Goal: Navigation & Orientation: Find specific page/section

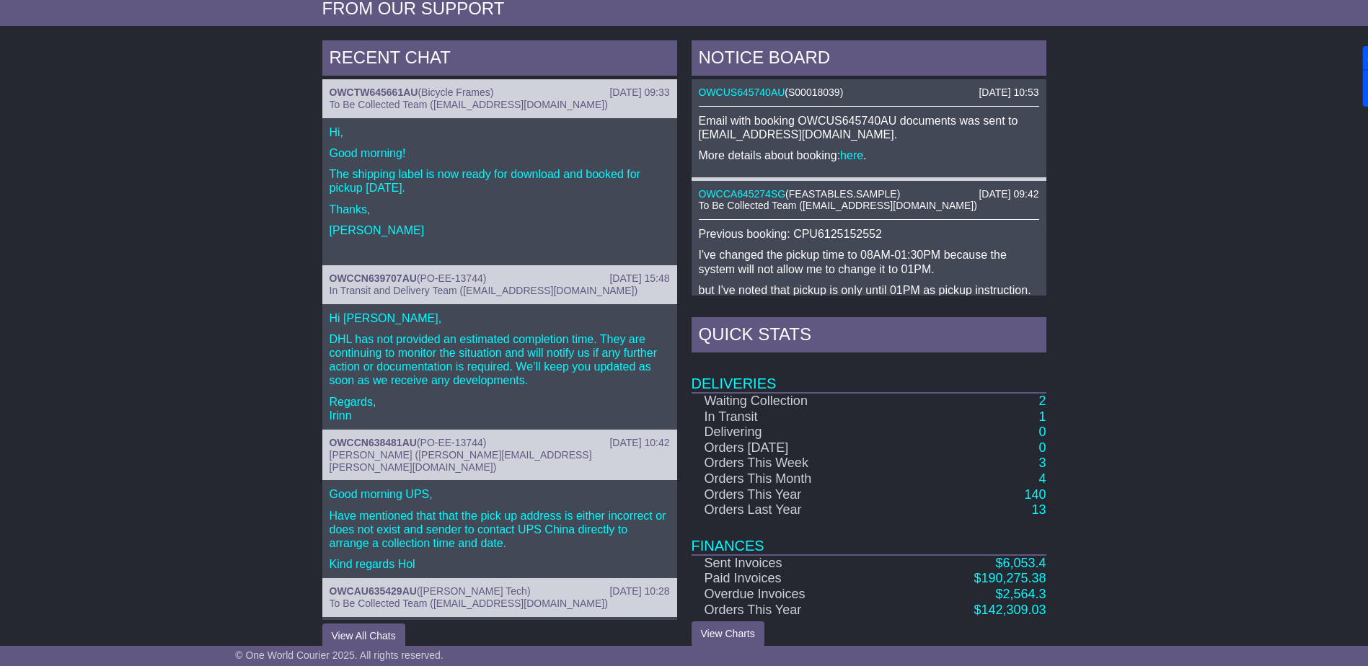
scroll to position [596, 0]
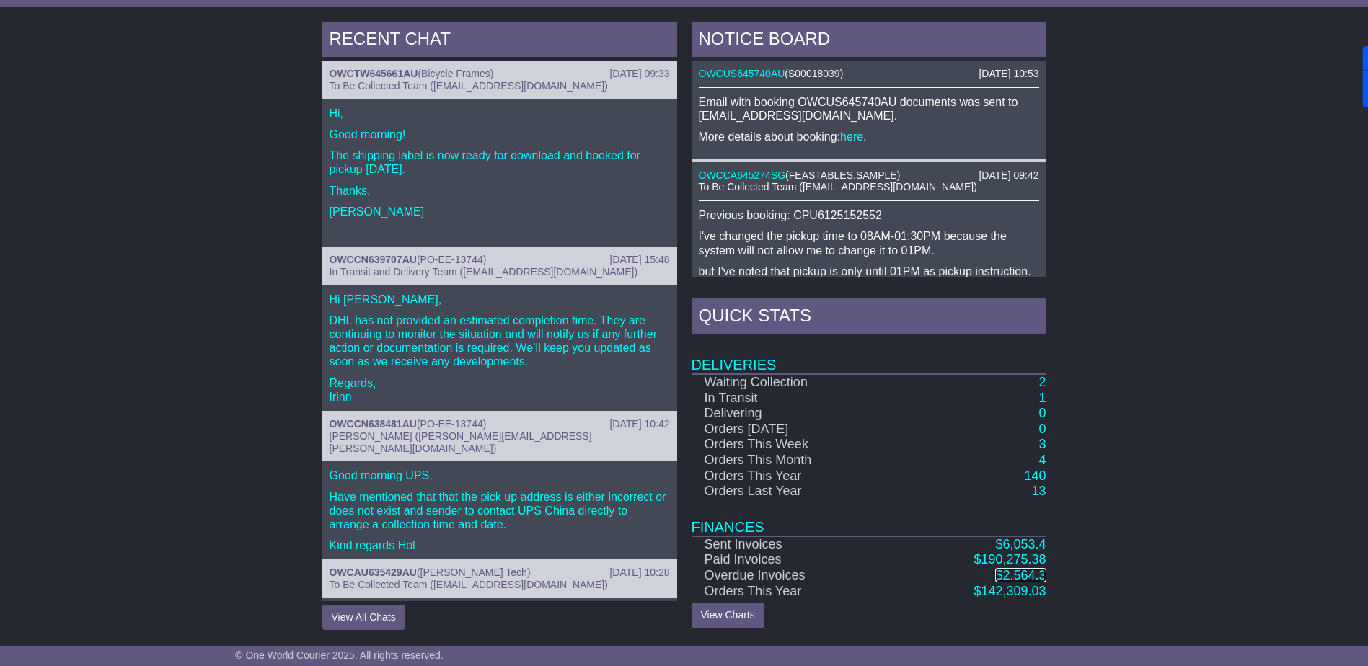
click at [1021, 573] on span "2,564.3" at bounding box center [1024, 575] width 43 height 14
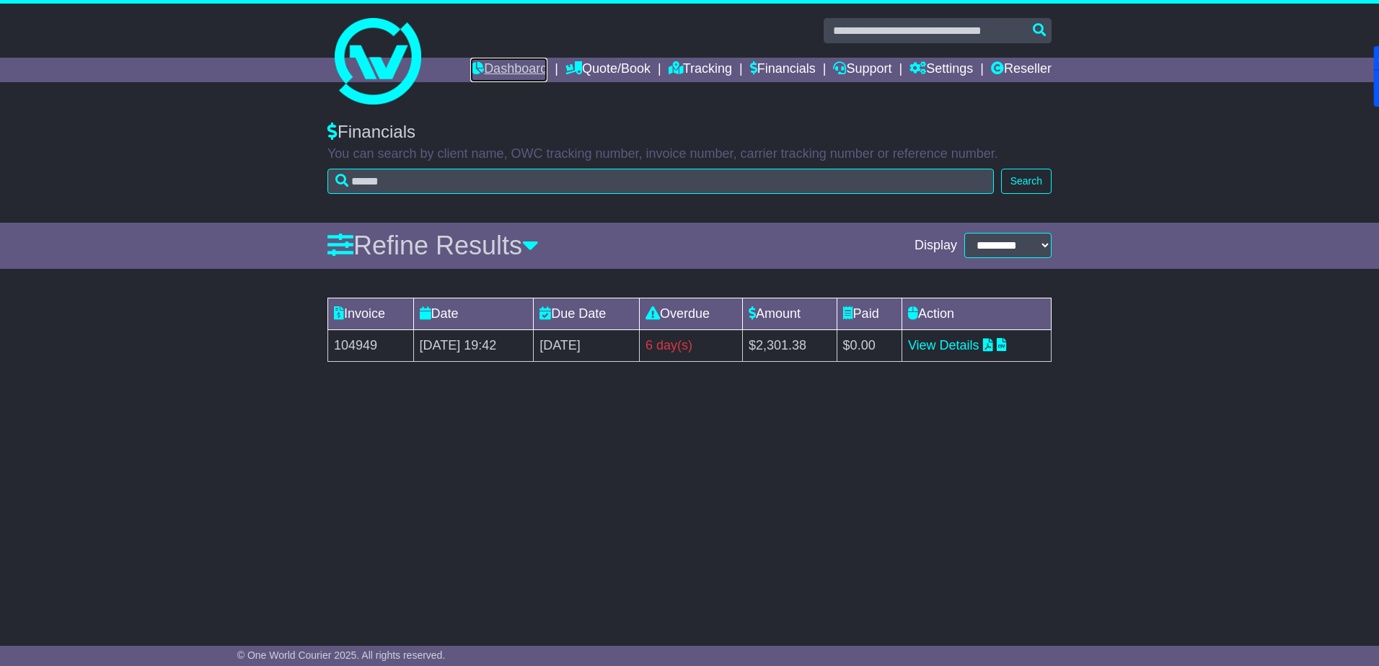
click at [492, 69] on link "Dashboard" at bounding box center [508, 70] width 77 height 25
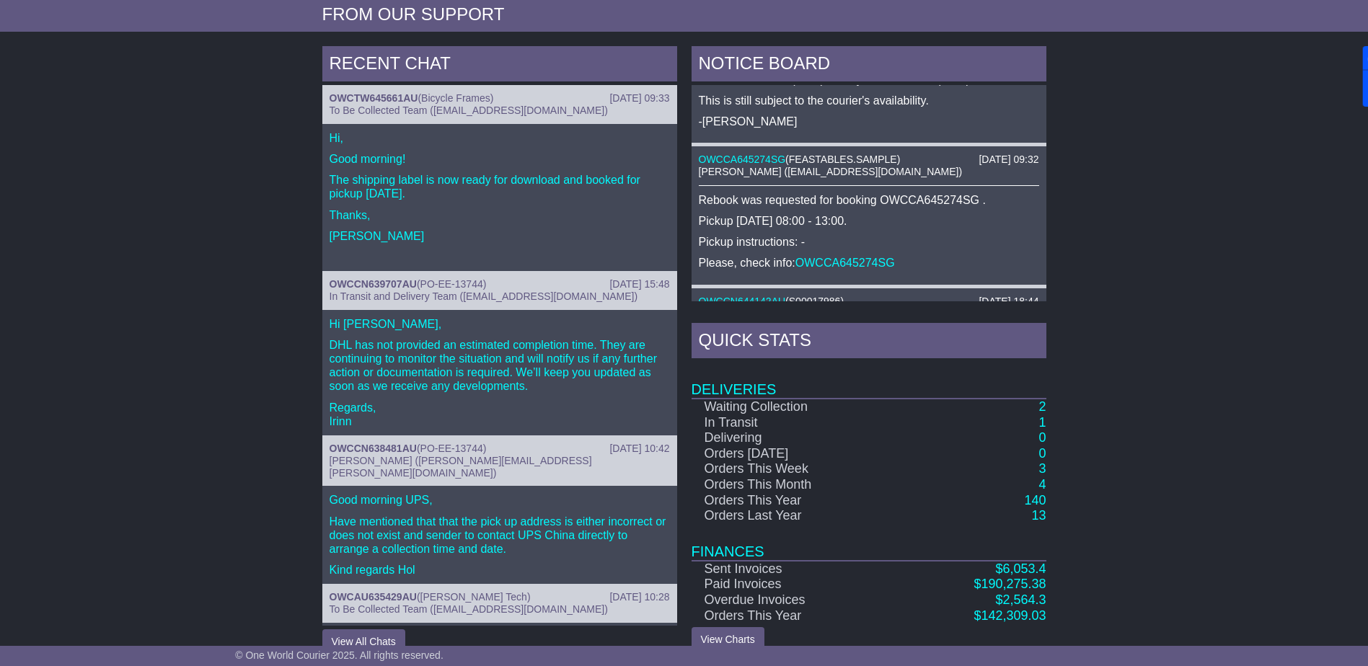
scroll to position [577, 0]
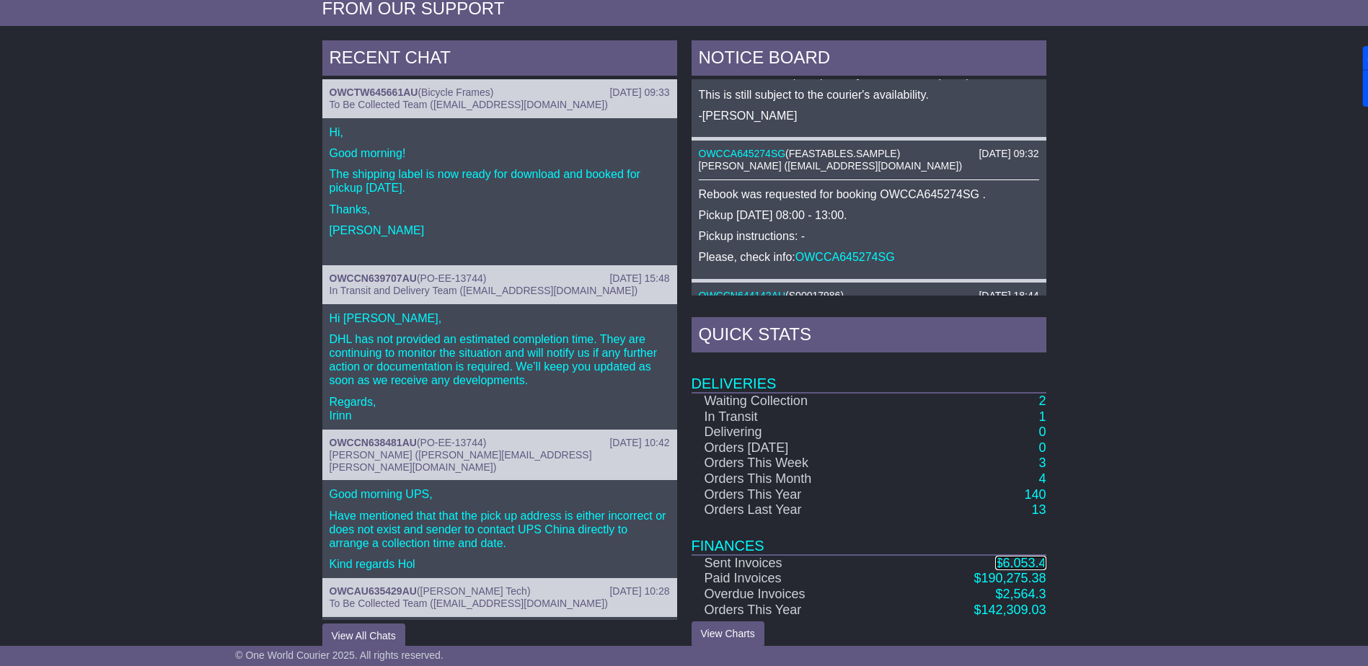
click at [1038, 560] on span "6,053.4" at bounding box center [1024, 563] width 43 height 14
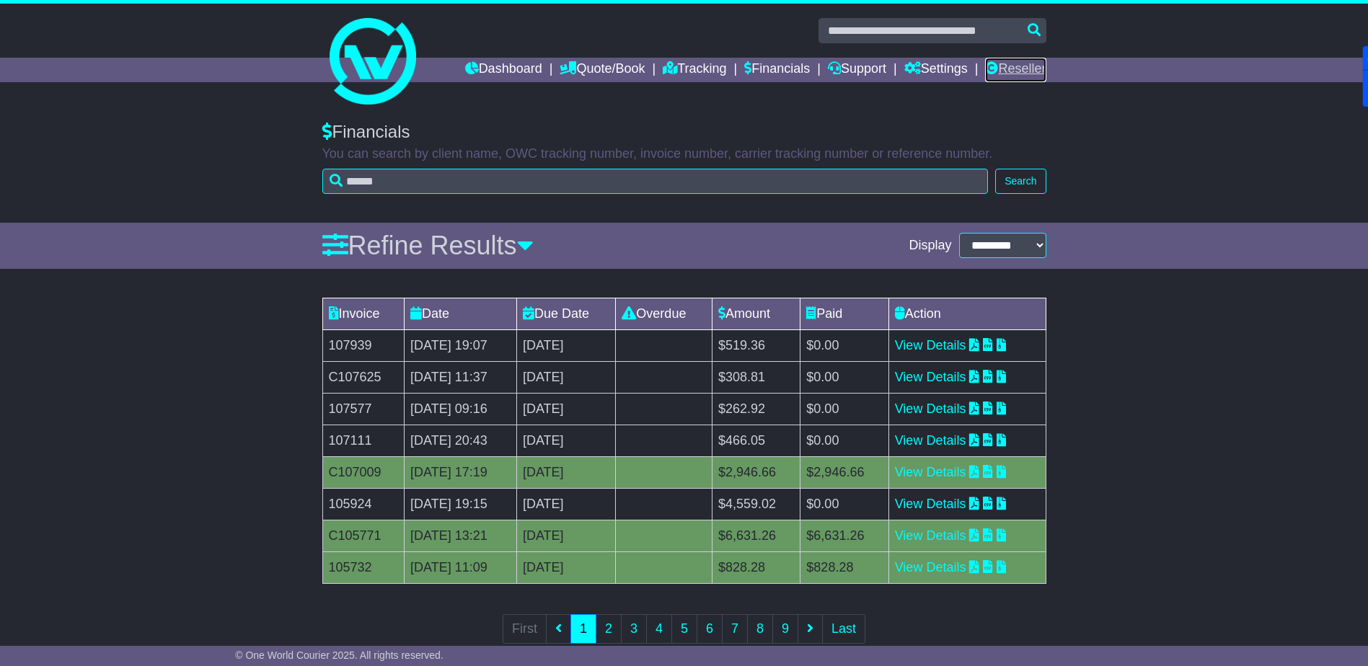
click at [1039, 71] on link "Reseller" at bounding box center [1015, 70] width 61 height 25
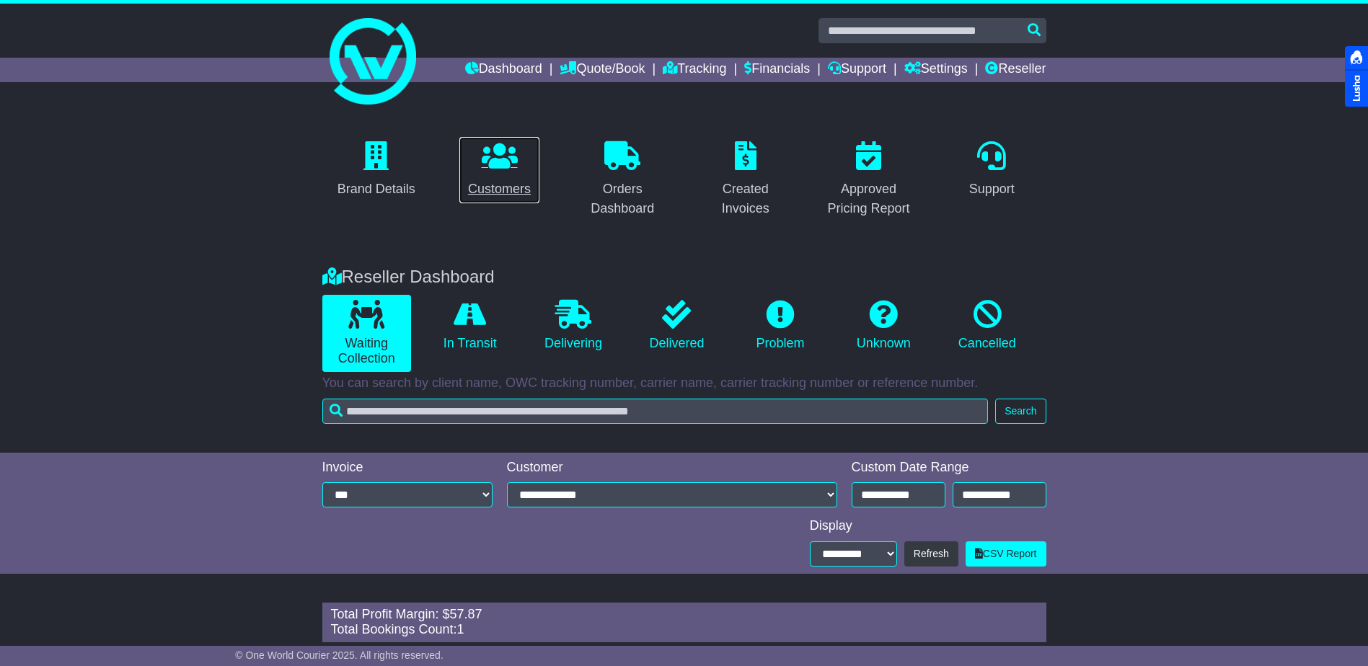
click at [494, 173] on link "Customers" at bounding box center [500, 170] width 82 height 68
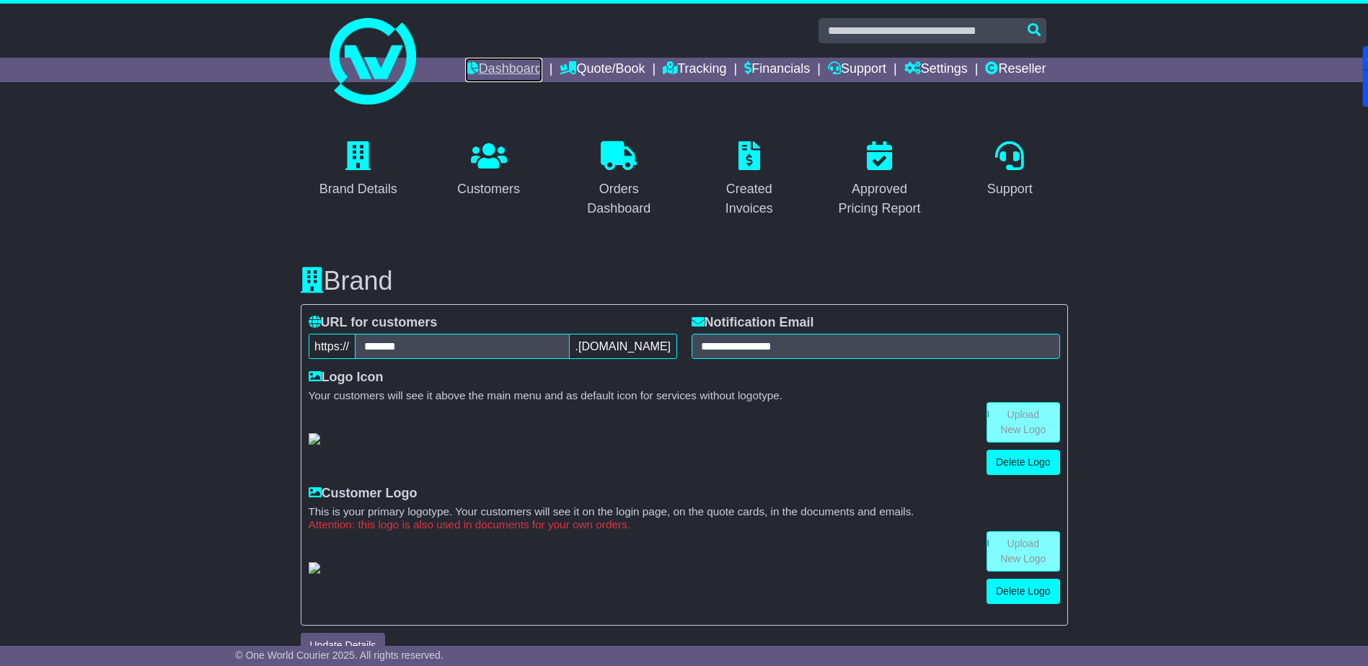
click at [488, 72] on link "Dashboard" at bounding box center [503, 70] width 77 height 25
